Goal: Task Accomplishment & Management: Manage account settings

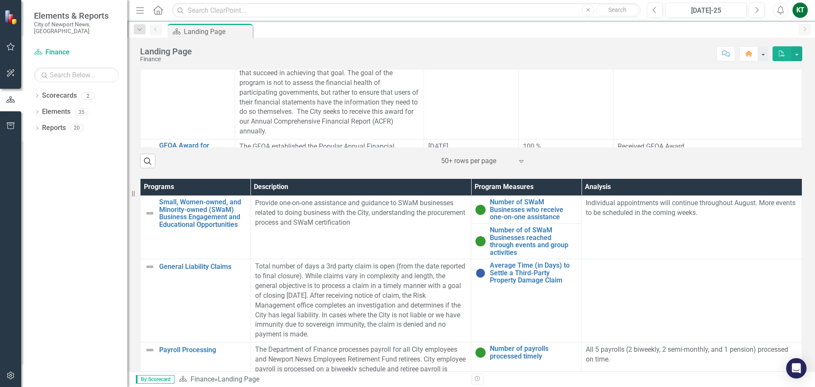
scroll to position [484, 0]
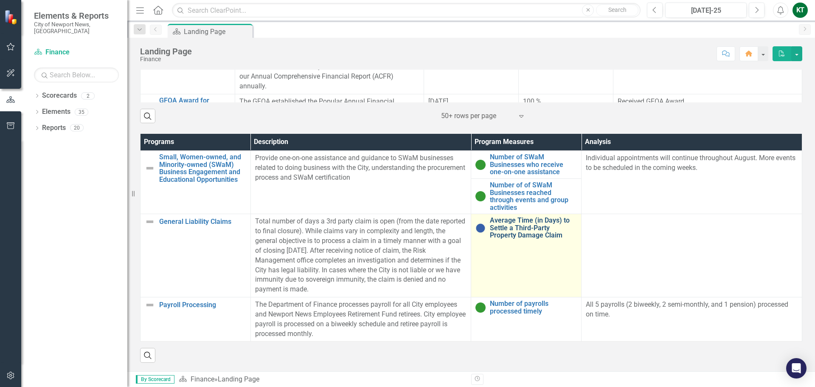
click at [505, 222] on link "Average Time (in Days) to Settle a Third-Party Property Damage Claim" at bounding box center [533, 227] width 87 height 22
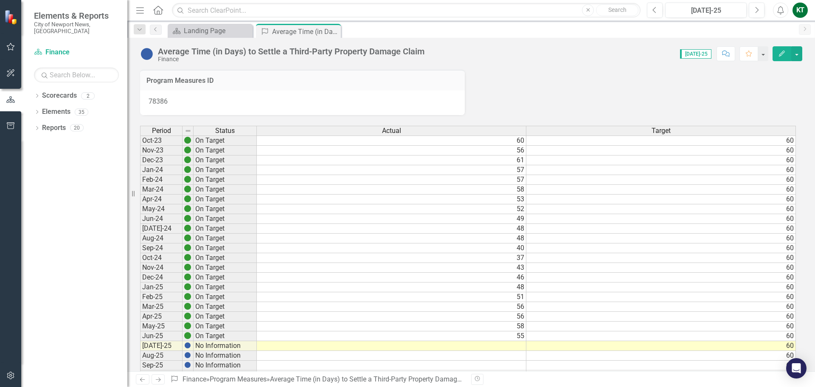
click at [516, 345] on td at bounding box center [391, 346] width 269 height 10
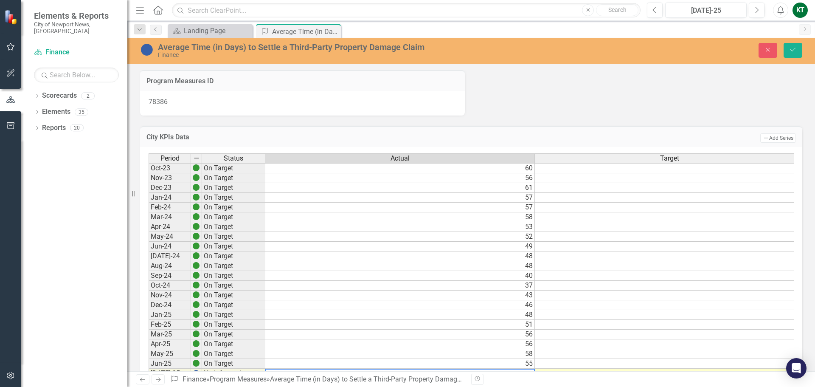
scroll to position [7, 0]
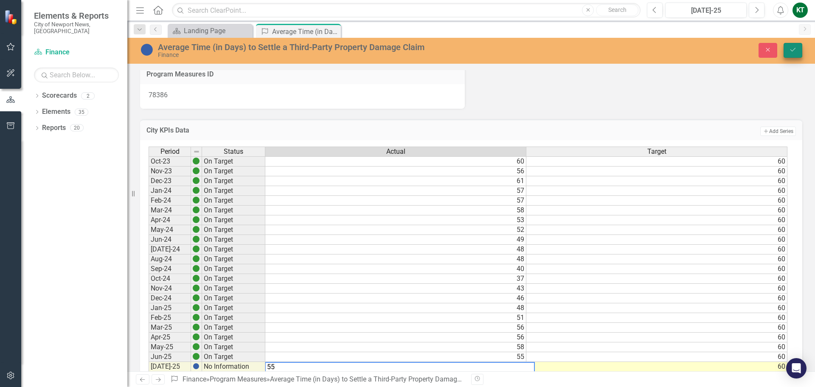
type textarea "55"
click at [796, 50] on icon "Save" at bounding box center [793, 50] width 8 height 6
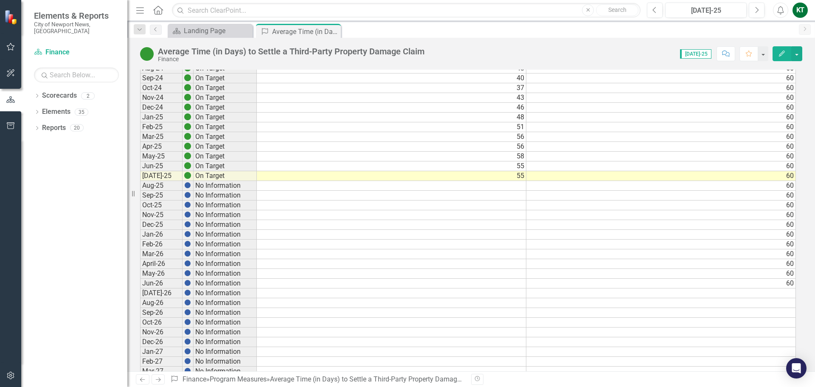
scroll to position [0, 0]
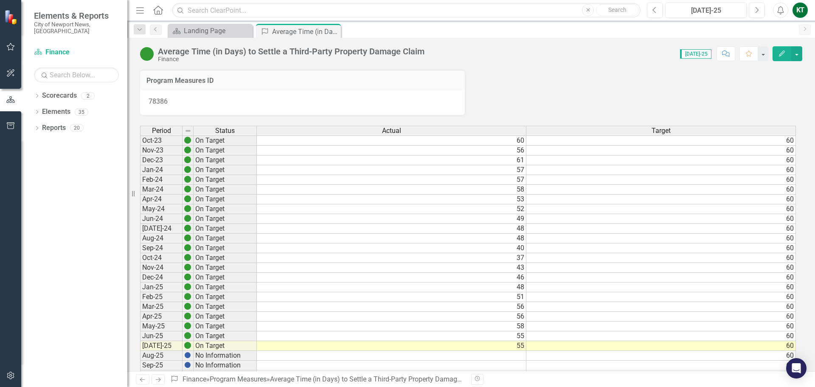
click at [781, 51] on icon "Edit" at bounding box center [782, 53] width 8 height 6
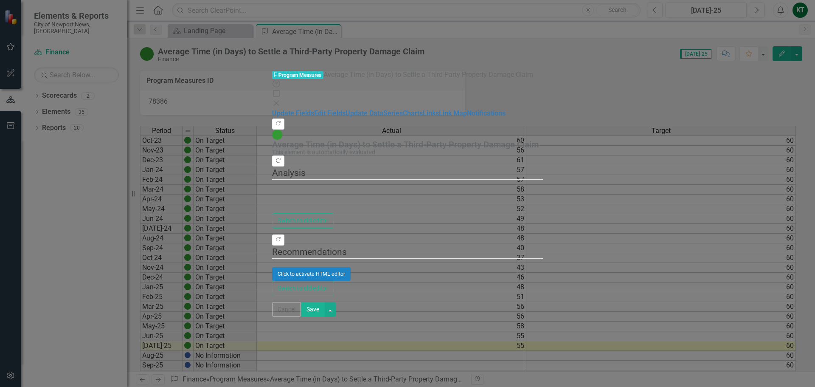
click at [287, 166] on fieldset "Analysis Switch to old editor" at bounding box center [407, 197] width 271 height 62
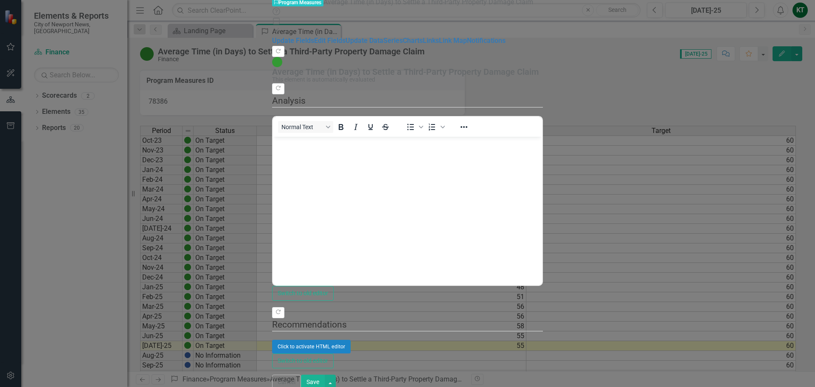
click at [310, 187] on body "Rich Text Area. Press ALT-0 for help." at bounding box center [407, 199] width 269 height 127
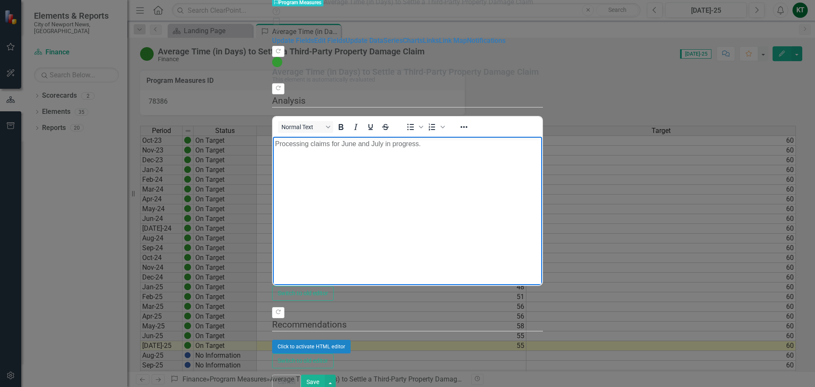
drag, startPoint x: 497, startPoint y: 163, endPoint x: 151, endPoint y: 158, distance: 345.0
click at [273, 158] on html "Processing claims for June and July in progress." at bounding box center [407, 199] width 269 height 127
copy p "Processing claims for June and July in progress."
drag, startPoint x: 788, startPoint y: 379, endPoint x: 773, endPoint y: 336, distance: 45.8
click at [325, 379] on button "Save" at bounding box center [313, 381] width 24 height 15
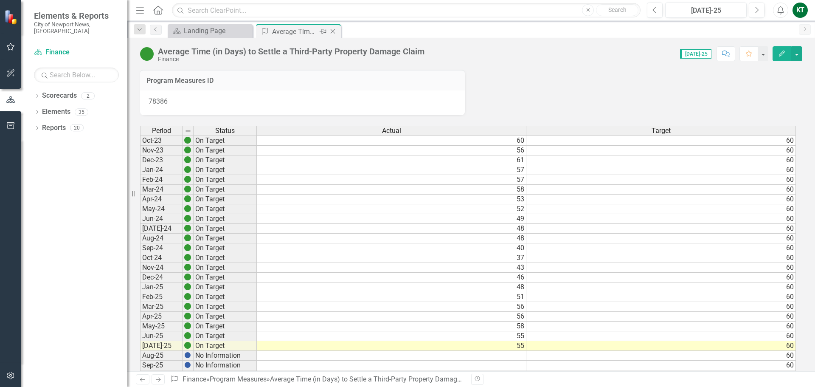
click at [331, 34] on icon "Close" at bounding box center [332, 31] width 8 height 7
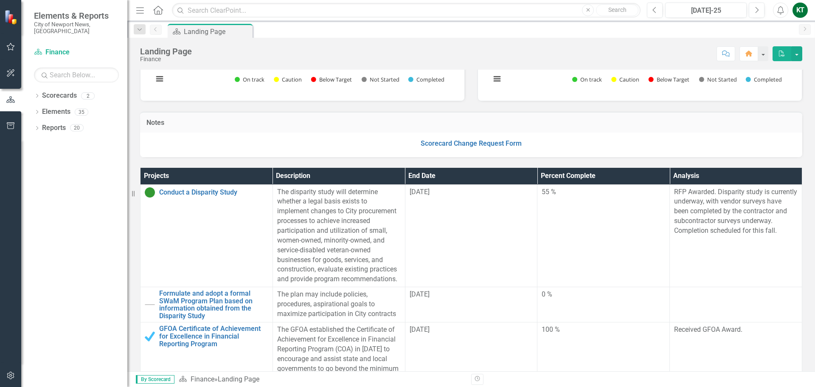
scroll to position [484, 0]
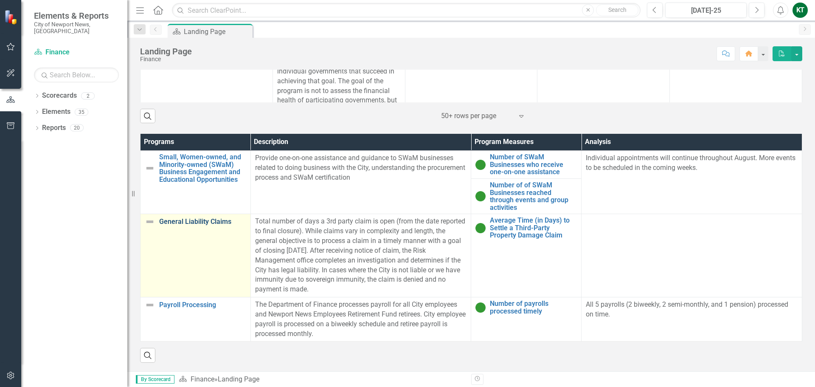
click at [194, 223] on link "General Liability Claims" at bounding box center [202, 222] width 87 height 8
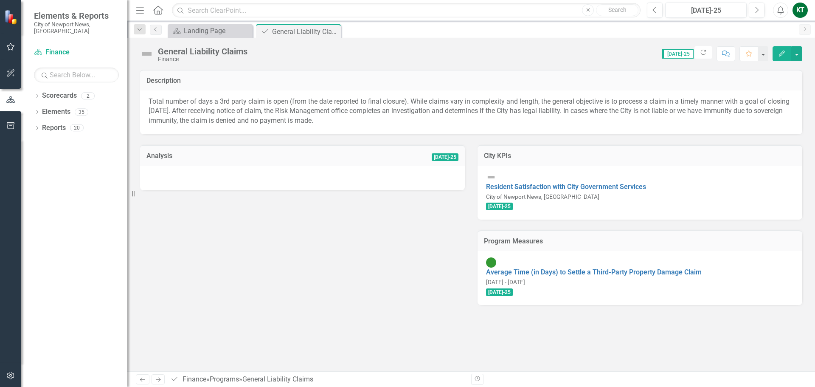
click at [776, 53] on button "Edit" at bounding box center [781, 53] width 19 height 15
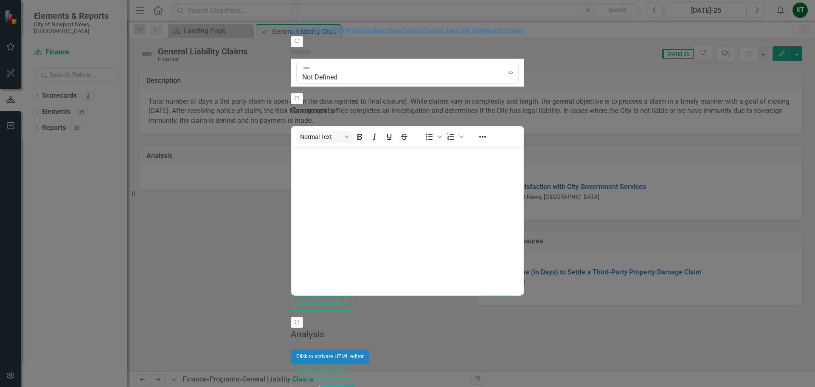
click at [376, 349] on div "Click to activate HTML editor" at bounding box center [407, 356] width 233 height 14
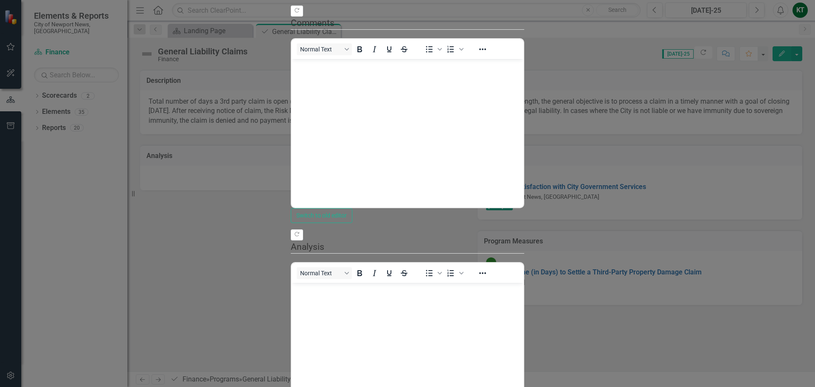
click at [415, 309] on body "Rich Text Area. Press ALT-0 for help." at bounding box center [408, 345] width 232 height 127
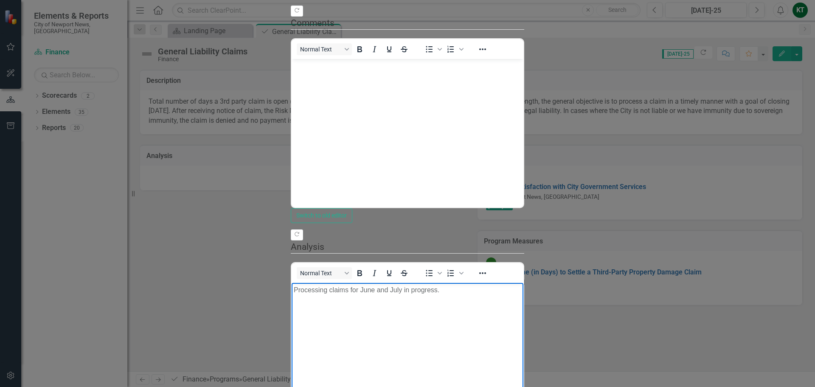
drag, startPoint x: 785, startPoint y: 377, endPoint x: 784, endPoint y: 372, distance: 5.0
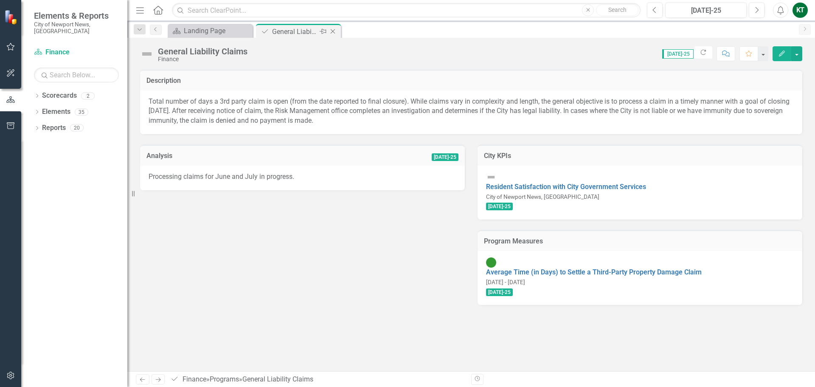
click at [334, 32] on icon "Close" at bounding box center [332, 31] width 8 height 7
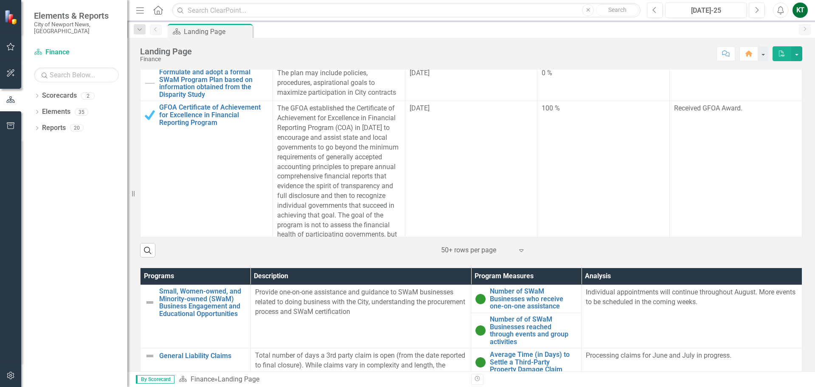
scroll to position [484, 0]
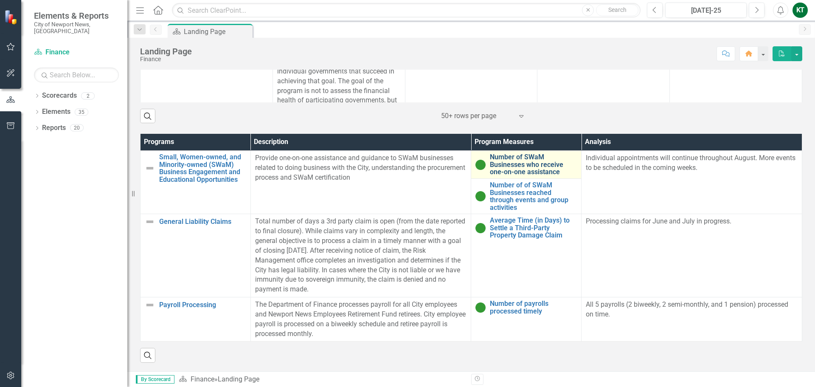
click at [515, 166] on link "Number of SWaM Businesses who receive one-on-one assistance" at bounding box center [533, 164] width 87 height 22
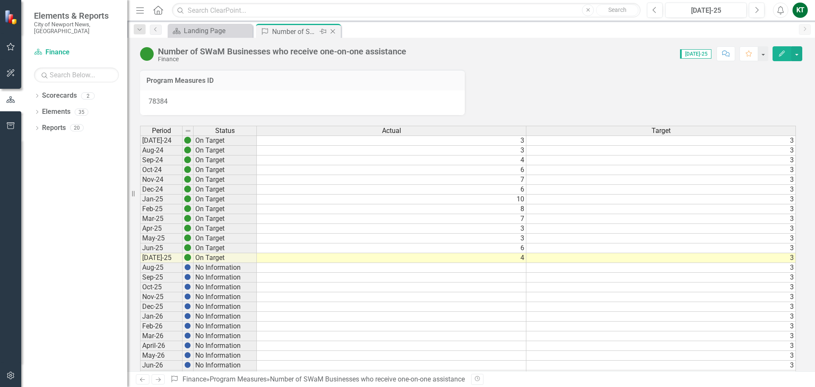
click at [330, 31] on icon "Close" at bounding box center [332, 31] width 8 height 7
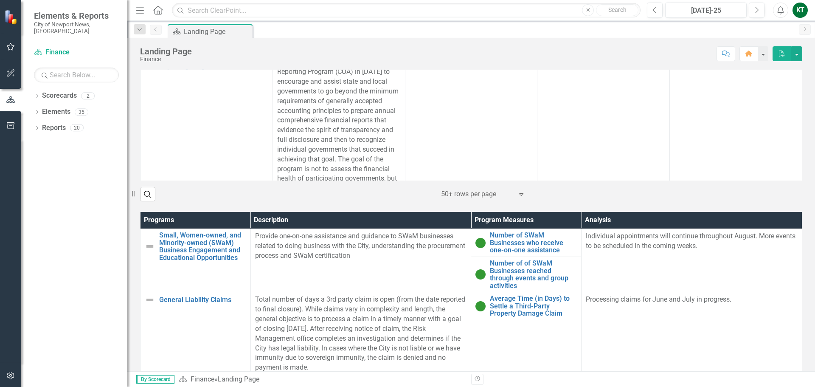
scroll to position [484, 0]
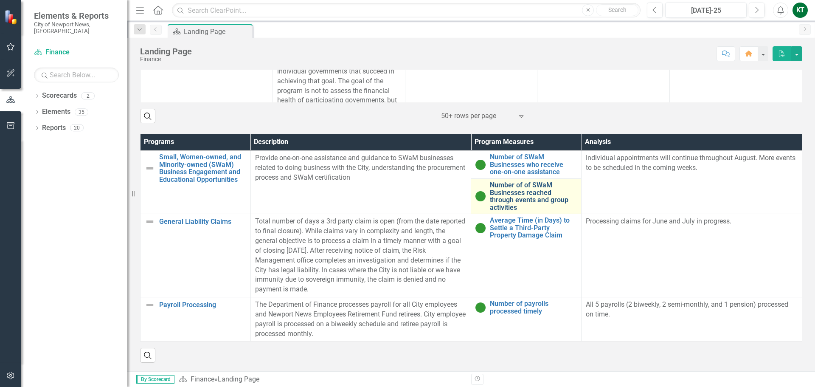
click at [511, 191] on link "Number of of SWaM Businesses reached through events and group activities" at bounding box center [533, 196] width 87 height 30
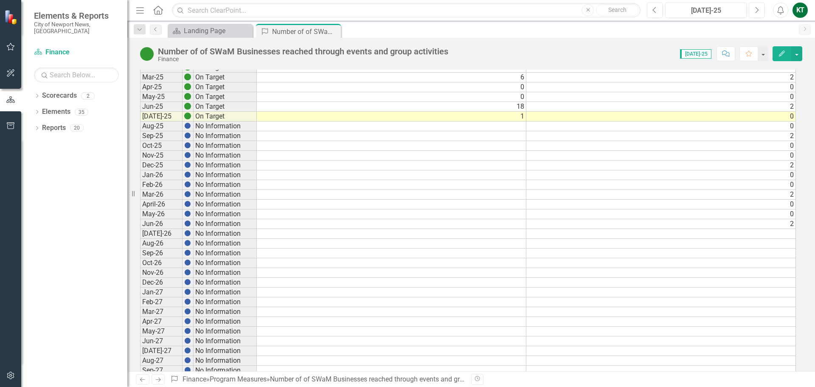
scroll to position [262, 0]
